Goal: Information Seeking & Learning: Learn about a topic

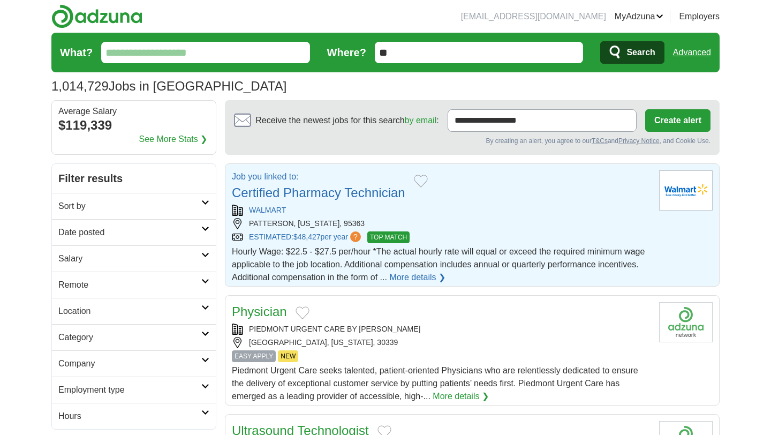
click at [336, 196] on link "Certified Pharmacy Technician" at bounding box center [318, 192] width 173 height 14
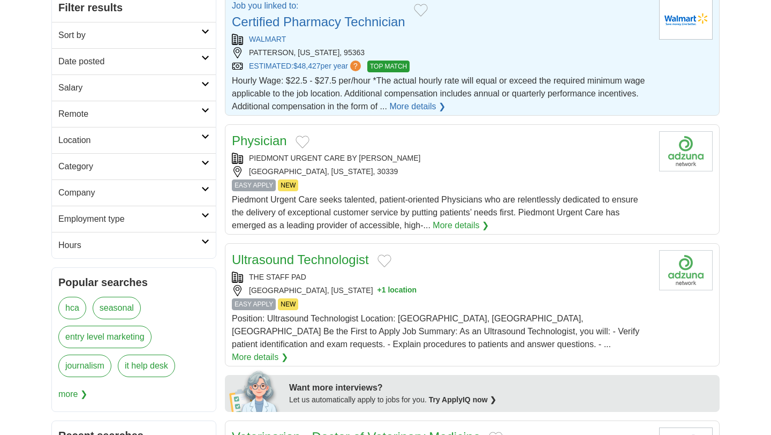
scroll to position [171, 0]
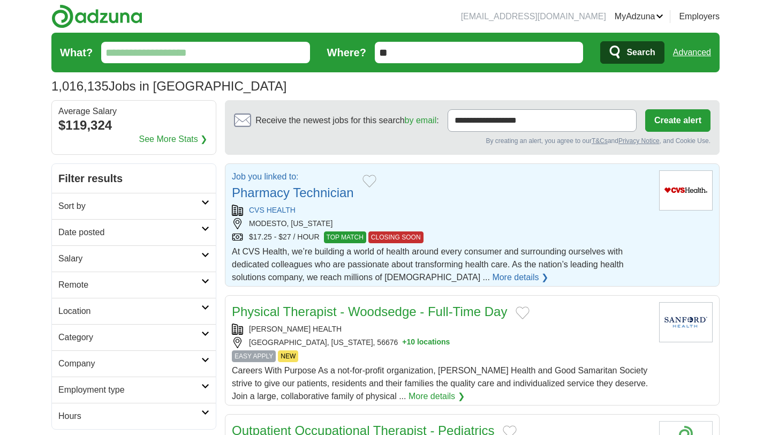
click at [294, 193] on link "Pharmacy Technician" at bounding box center [293, 192] width 122 height 14
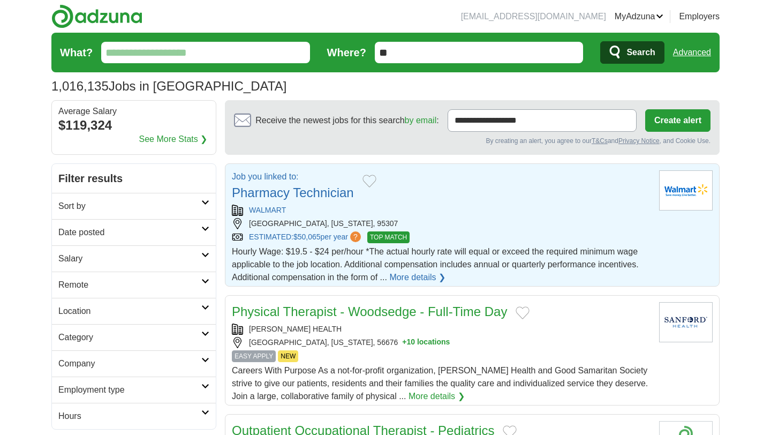
click at [300, 195] on link "Pharmacy Technician" at bounding box center [293, 192] width 122 height 14
